Goal: Information Seeking & Learning: Learn about a topic

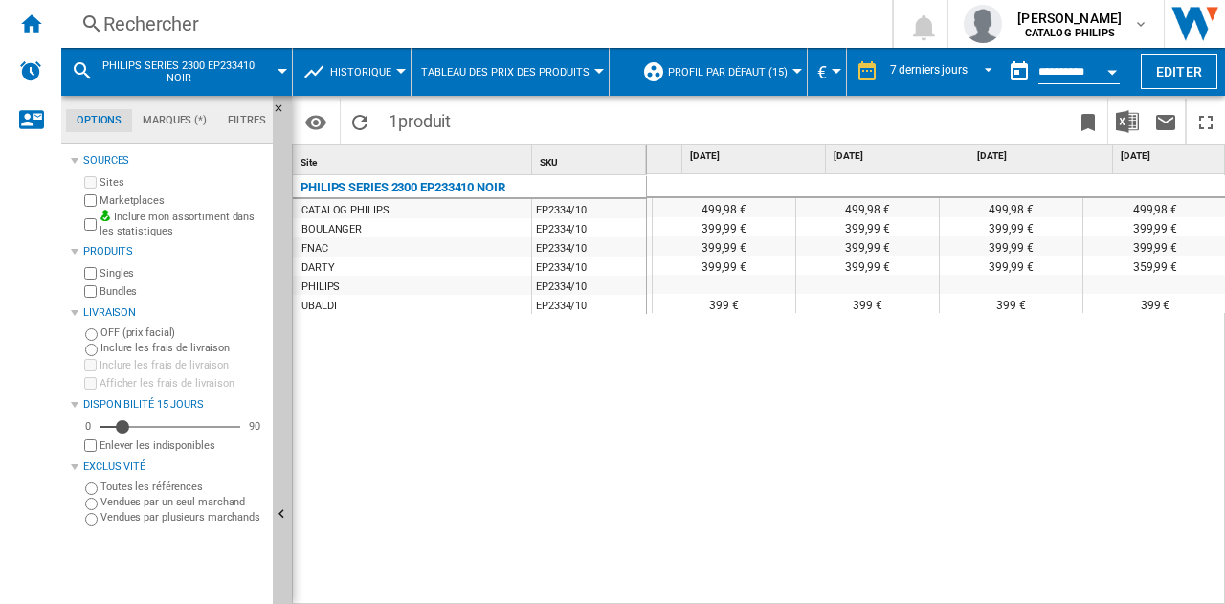
scroll to position [0, 569]
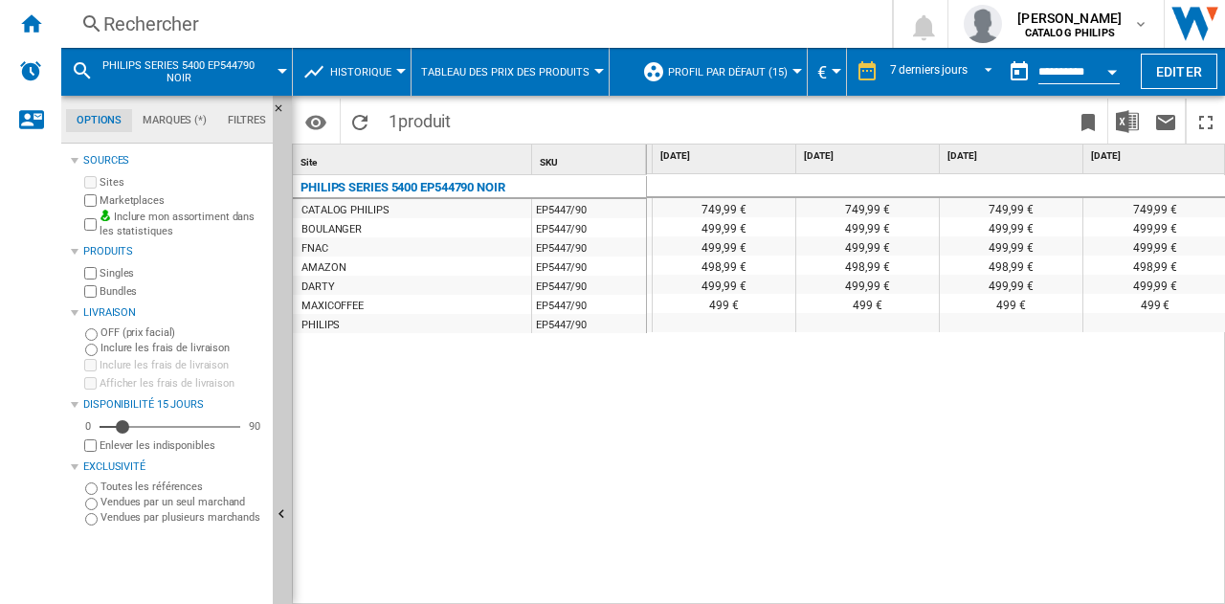
drag, startPoint x: 888, startPoint y: 594, endPoint x: 848, endPoint y: 591, distance: 40.3
click at [865, 591] on div "749,99 € 749,99 € 749,99 € 749,99 € 749,99 € 749,99 € 749,99 € 749,99 € 499,99 …" at bounding box center [936, 390] width 579 height 432
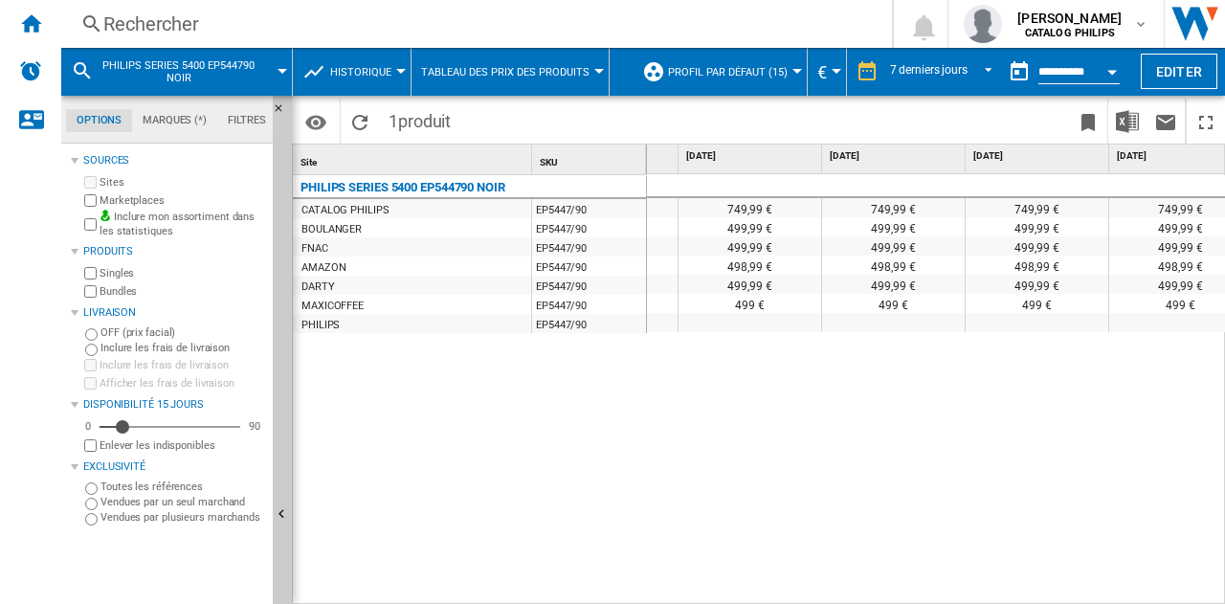
scroll to position [0, 378]
